Goal: Book appointment/travel/reservation

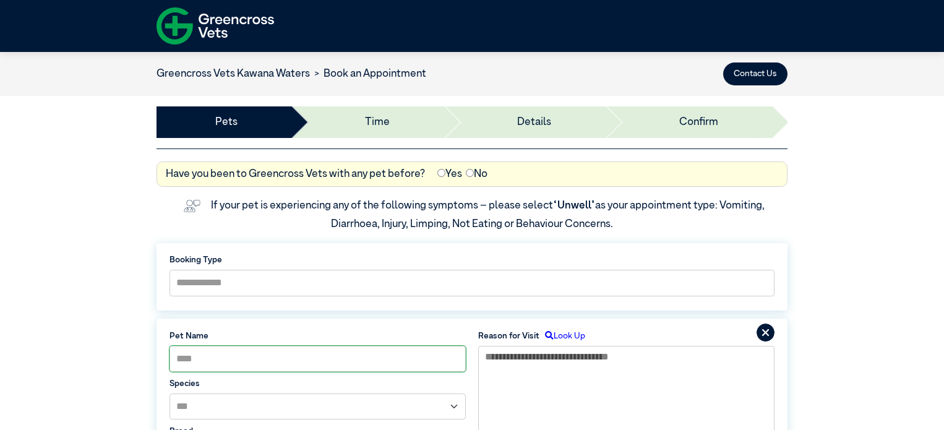
select select "*****"
